Goal: Task Accomplishment & Management: Manage account settings

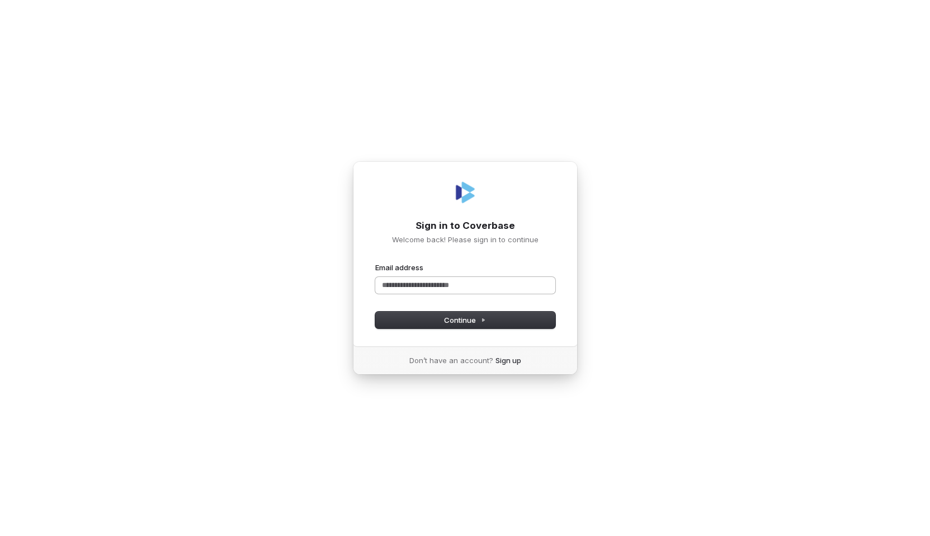
click at [445, 280] on input "Email address" at bounding box center [465, 285] width 180 height 17
click at [478, 320] on span "Continue" at bounding box center [465, 320] width 42 height 10
type input "**********"
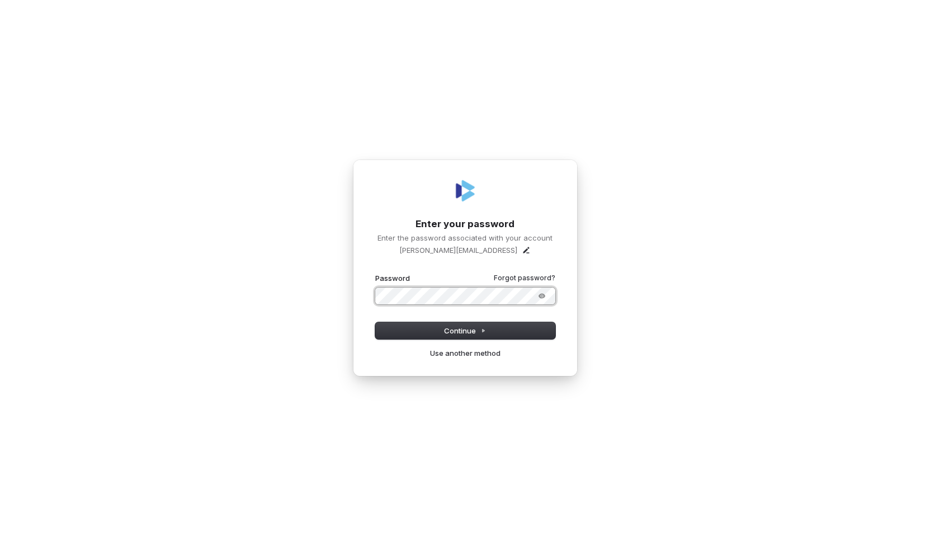
click at [375, 273] on button "submit" at bounding box center [375, 273] width 0 height 0
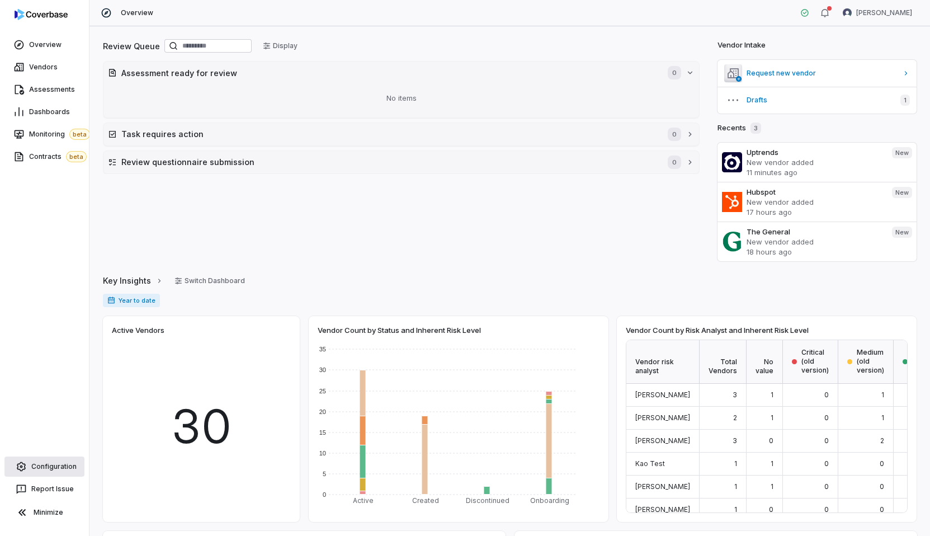
click at [36, 458] on link "Configuration" at bounding box center [44, 466] width 80 height 20
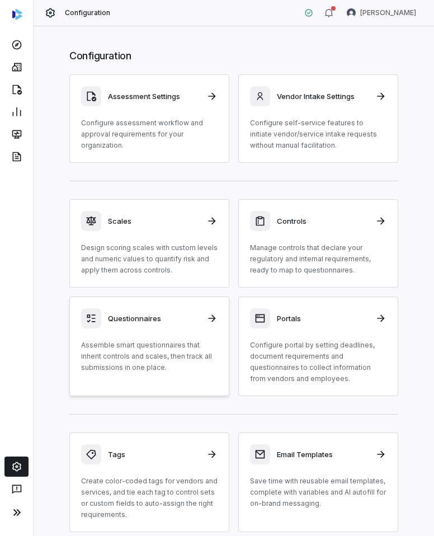
click at [138, 344] on p "Assemble smart questionnaires that inherit controls and scales, then track all …" at bounding box center [149, 356] width 136 height 34
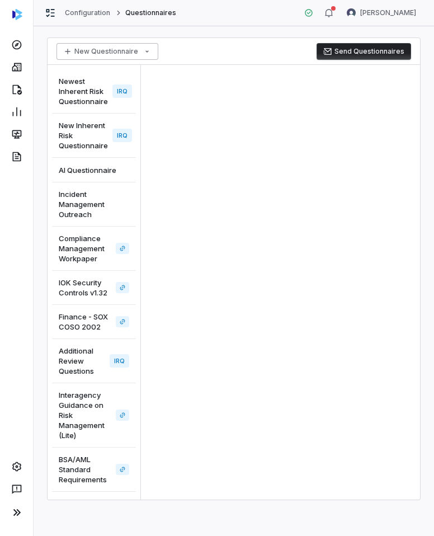
click at [141, 46] on html "Configuration Questionnaires Amanda Pettenati New Questionnaire Send Questionna…" at bounding box center [217, 268] width 434 height 536
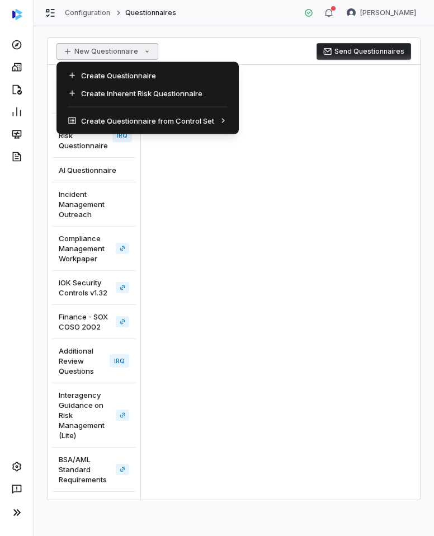
click at [259, 49] on html "Configuration Questionnaires Amanda Pettenati New Questionnaire Send Questionna…" at bounding box center [217, 268] width 434 height 536
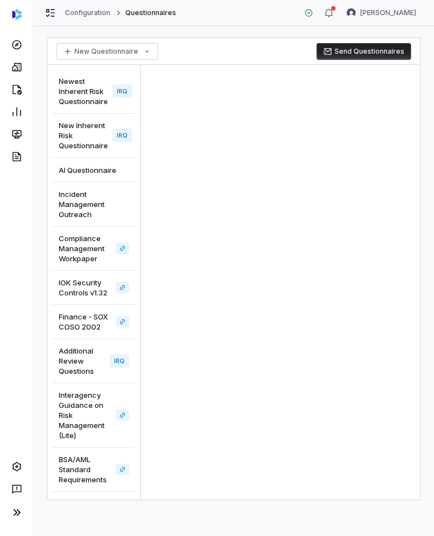
click at [361, 181] on div at bounding box center [280, 282] width 279 height 434
click at [283, 255] on div at bounding box center [280, 282] width 279 height 434
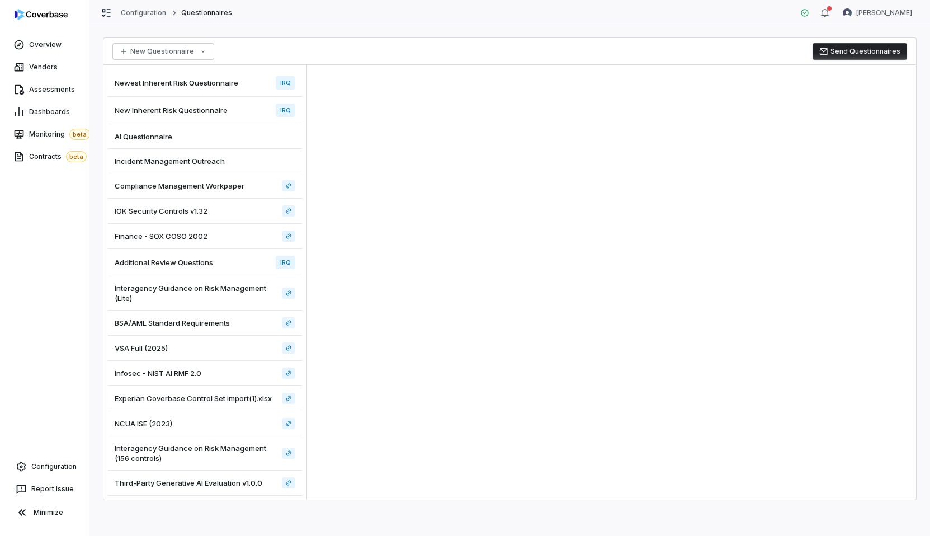
click at [322, 151] on div at bounding box center [611, 282] width 609 height 434
click at [563, 74] on div at bounding box center [611, 282] width 609 height 434
click at [865, 21] on div "Configuration Questionnaires Amanda Pettenati" at bounding box center [509, 13] width 840 height 26
click at [870, 14] on html "Overview Vendors Assessments Dashboards Monitoring beta Contracts beta Configur…" at bounding box center [465, 268] width 930 height 536
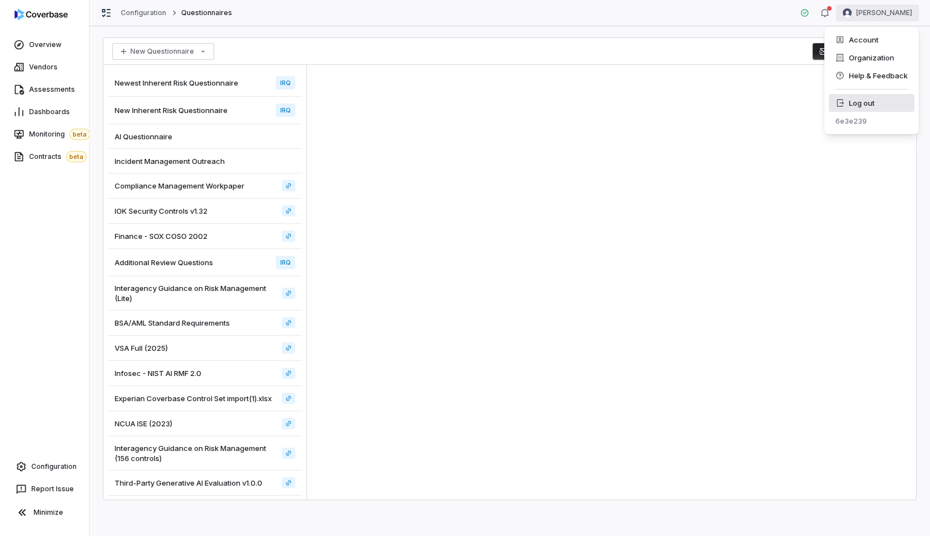
click at [853, 105] on div "Log out" at bounding box center [872, 103] width 86 height 18
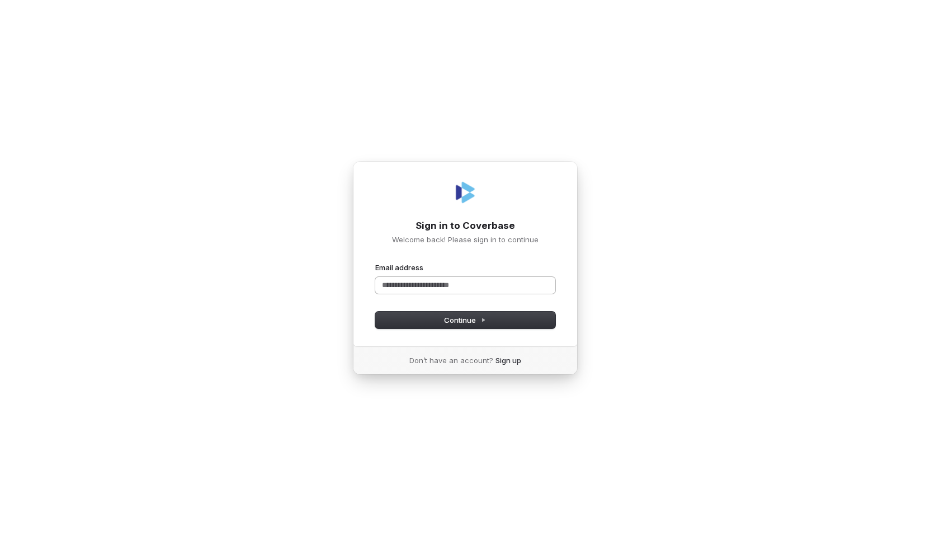
click at [497, 290] on input "Email address" at bounding box center [465, 285] width 180 height 17
click at [762, 159] on div "Sign in to Coverbase Welcome back! Please sign in to continue Email address Pas…" at bounding box center [465, 268] width 930 height 536
